Goal: Task Accomplishment & Management: Use online tool/utility

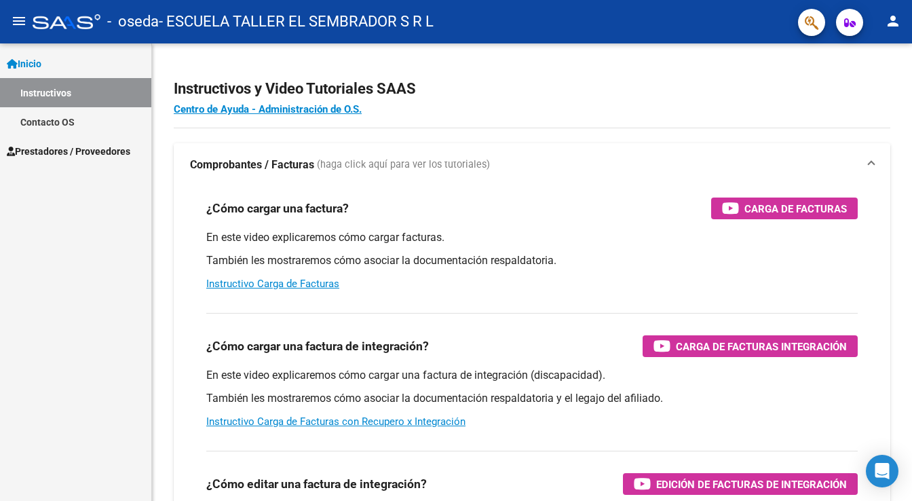
click at [72, 149] on span "Prestadores / Proveedores" at bounding box center [68, 151] width 123 height 15
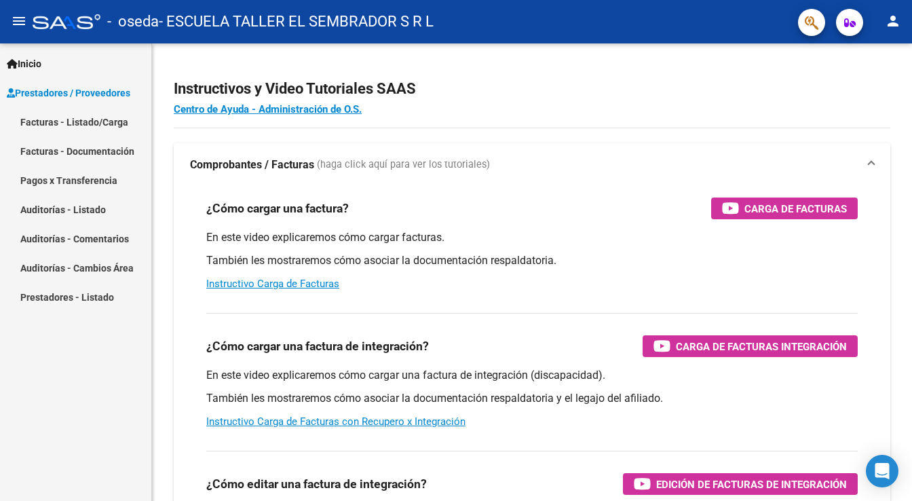
click at [99, 123] on link "Facturas - Listado/Carga" at bounding box center [75, 121] width 151 height 29
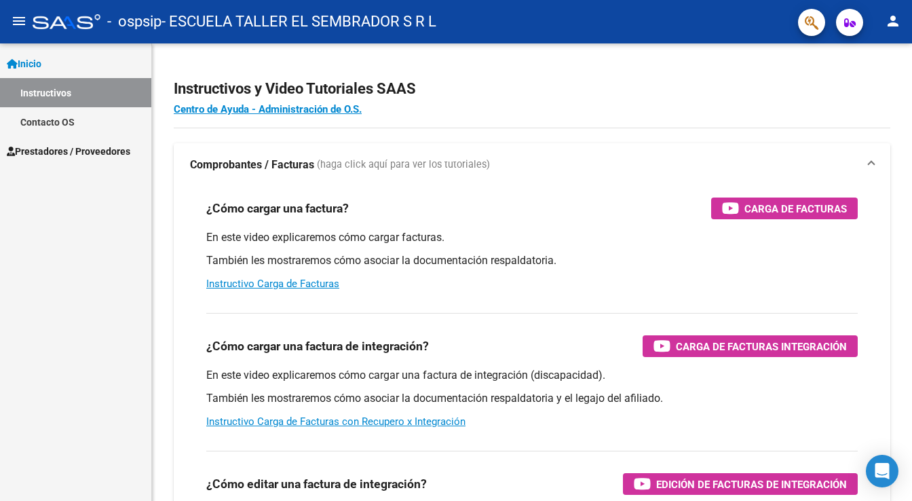
click at [71, 148] on span "Prestadores / Proveedores" at bounding box center [68, 151] width 123 height 15
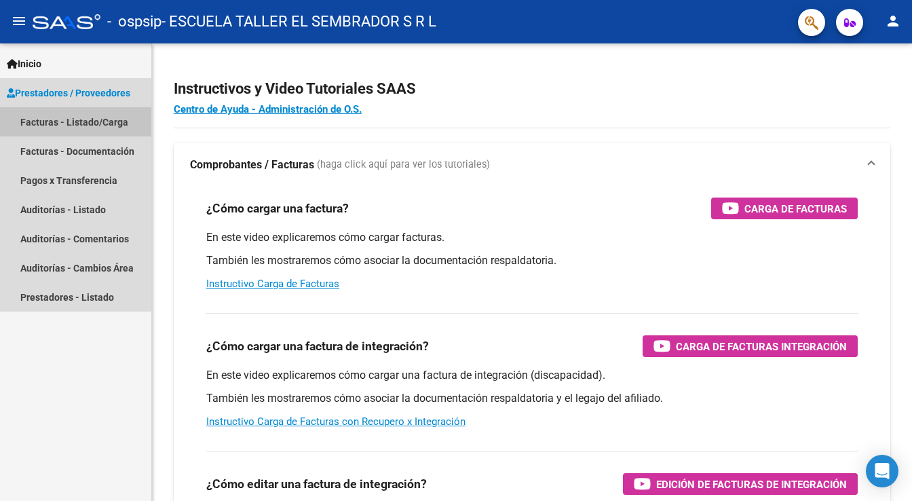
click at [73, 117] on link "Facturas - Listado/Carga" at bounding box center [75, 121] width 151 height 29
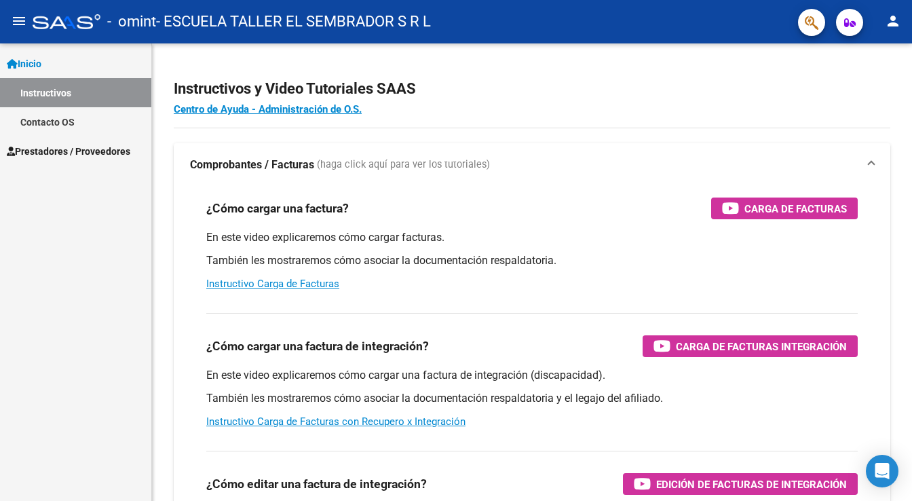
click at [95, 149] on span "Prestadores / Proveedores" at bounding box center [68, 151] width 123 height 15
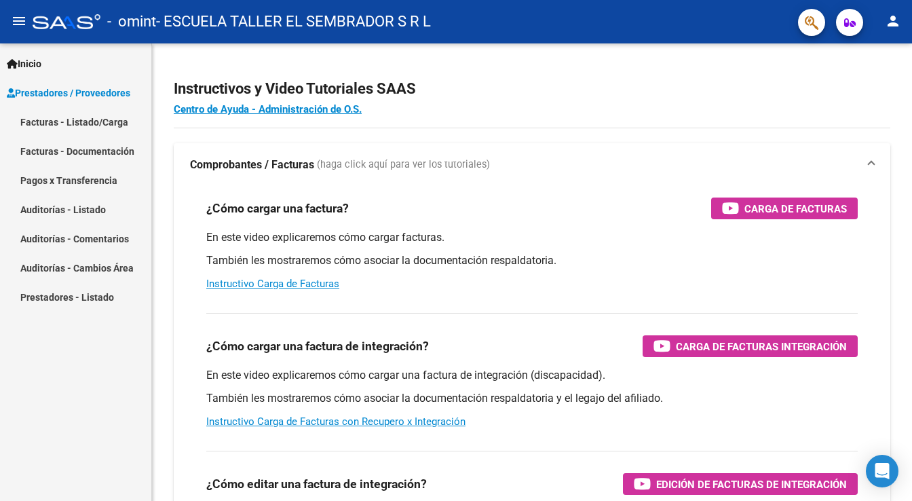
click at [107, 122] on link "Facturas - Listado/Carga" at bounding box center [75, 121] width 151 height 29
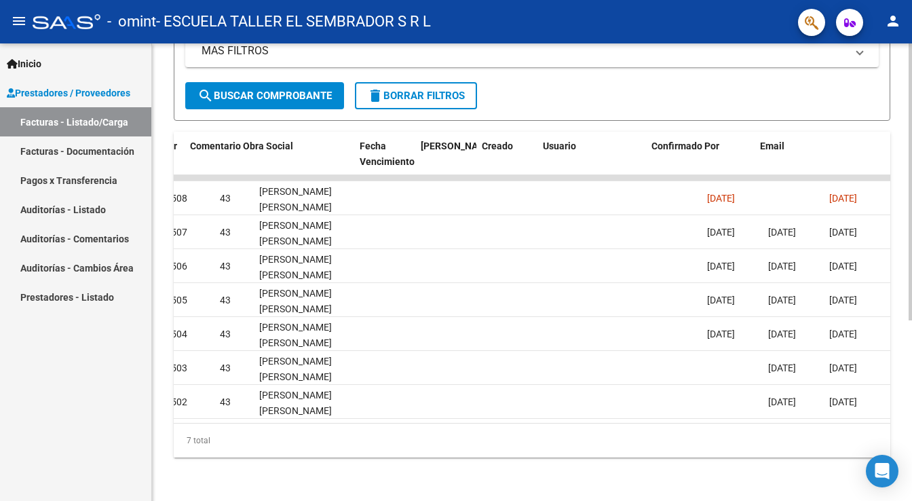
scroll to position [0, 2144]
